Goal: Find specific page/section: Find specific page/section

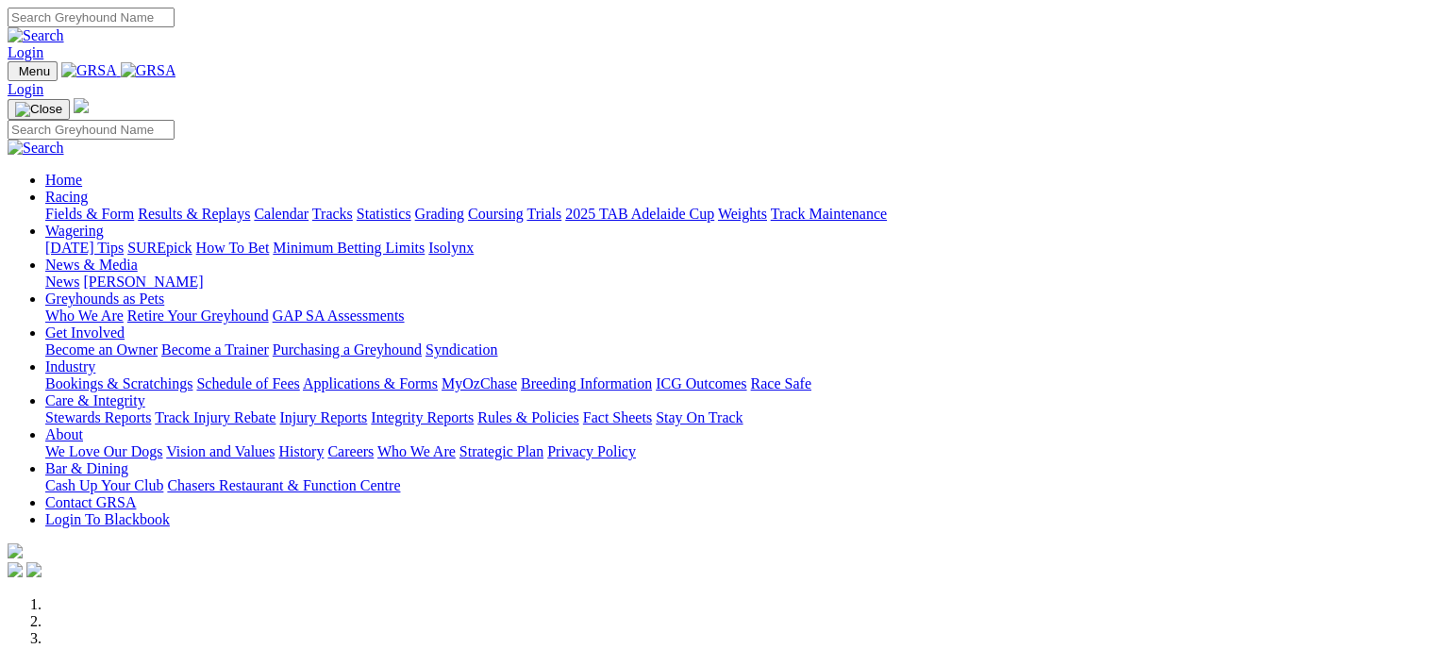
click at [88, 206] on link "Fields & Form" at bounding box center [89, 214] width 89 height 16
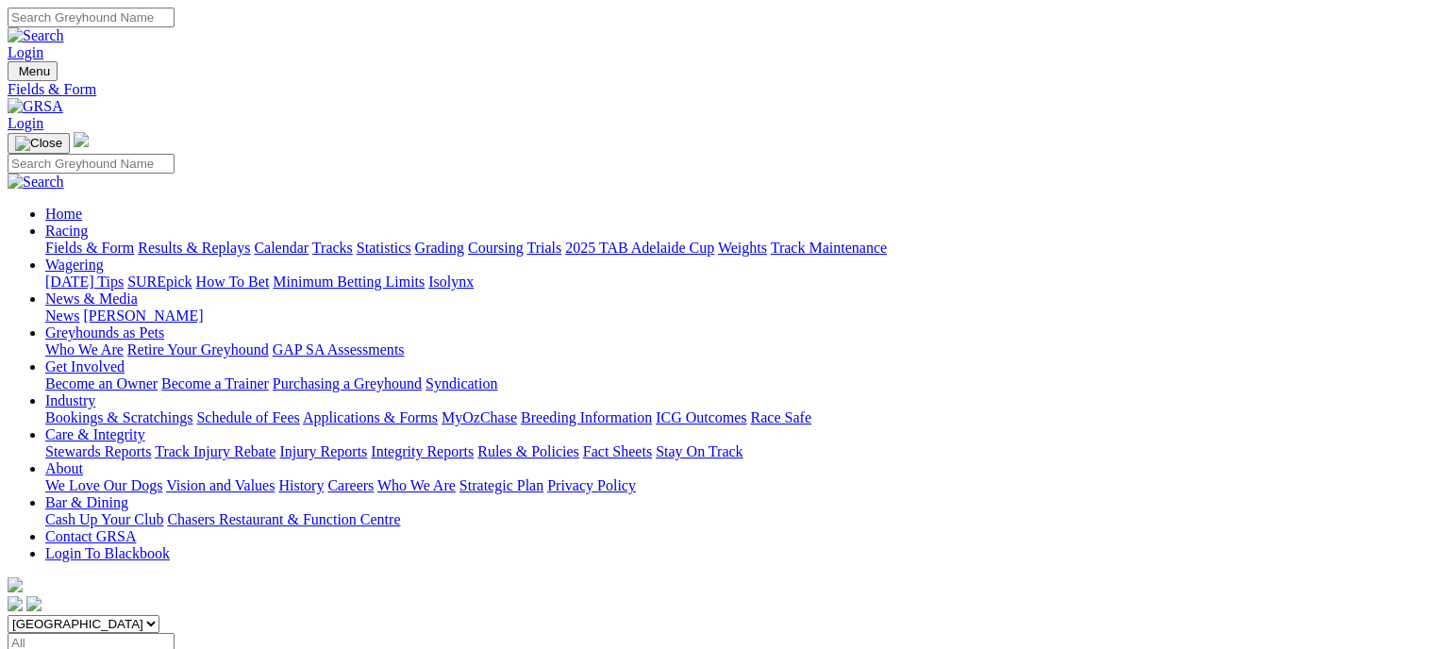
click at [159, 615] on select "South Australia New South Wales Northern Territory Queensland Tasmania Victoria…" at bounding box center [84, 624] width 152 height 18
select select "WA"
click at [126, 615] on select "South Australia New South Wales Northern Territory Queensland Tasmania Victoria…" at bounding box center [84, 624] width 152 height 18
click at [74, 240] on link "Fields & Form" at bounding box center [89, 248] width 89 height 16
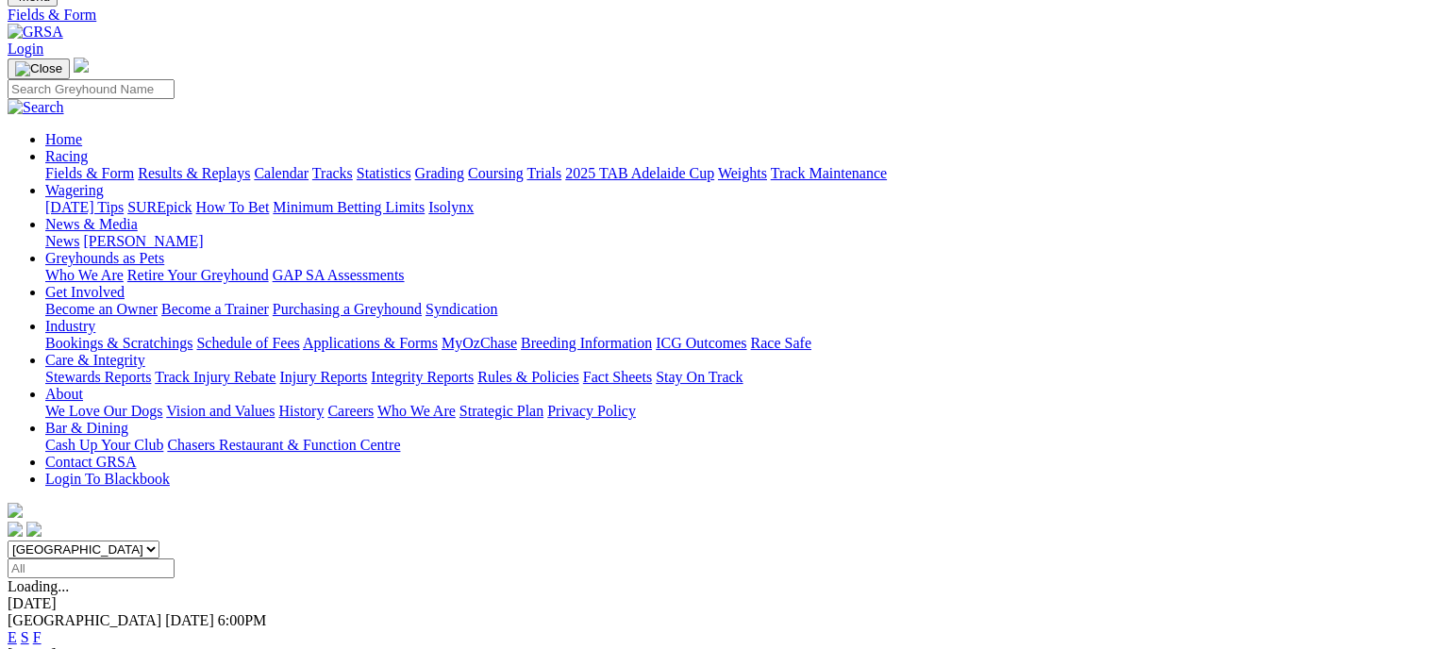
scroll to position [189, 0]
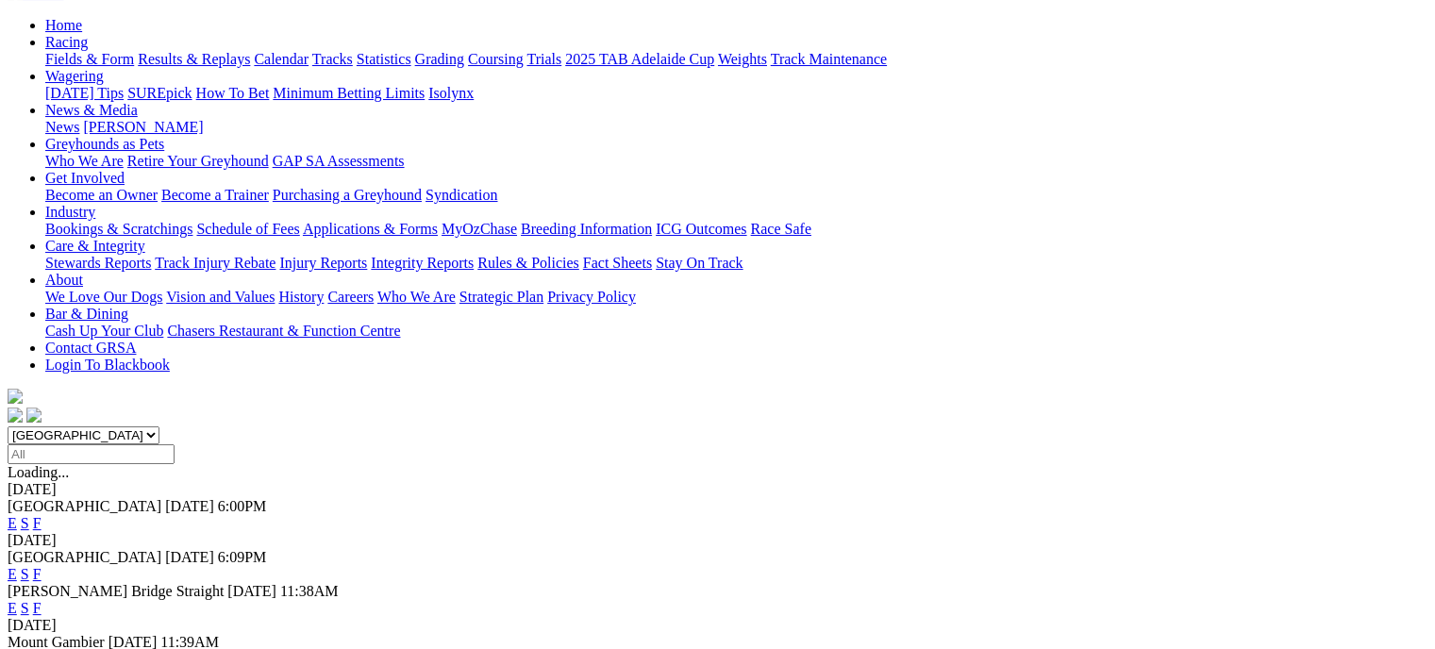
click at [159, 426] on select "[GEOGRAPHIC_DATA] [GEOGRAPHIC_DATA] [GEOGRAPHIC_DATA] [GEOGRAPHIC_DATA] [GEOGRA…" at bounding box center [84, 435] width 152 height 18
click at [159, 426] on select "South Australia New South Wales Northern Territory Queensland Tasmania Victoria…" at bounding box center [84, 435] width 152 height 18
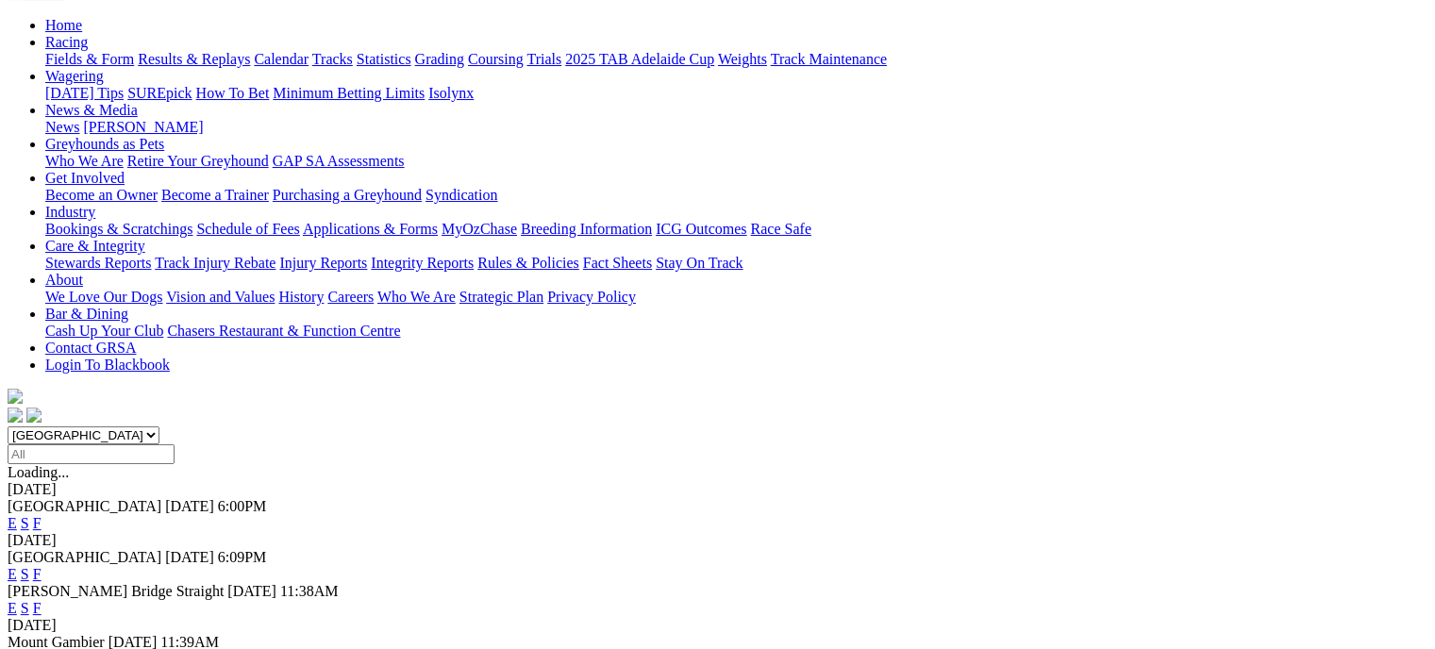
click at [159, 426] on select "South Australia New South Wales Northern Territory Queensland Tasmania Victoria…" at bounding box center [84, 435] width 152 height 18
select select "WA"
click at [126, 426] on select "South Australia New South Wales Northern Territory Queensland Tasmania Victoria…" at bounding box center [84, 435] width 152 height 18
click at [459, 464] on div "Loading..." at bounding box center [718, 472] width 1420 height 17
